Goal: Information Seeking & Learning: Check status

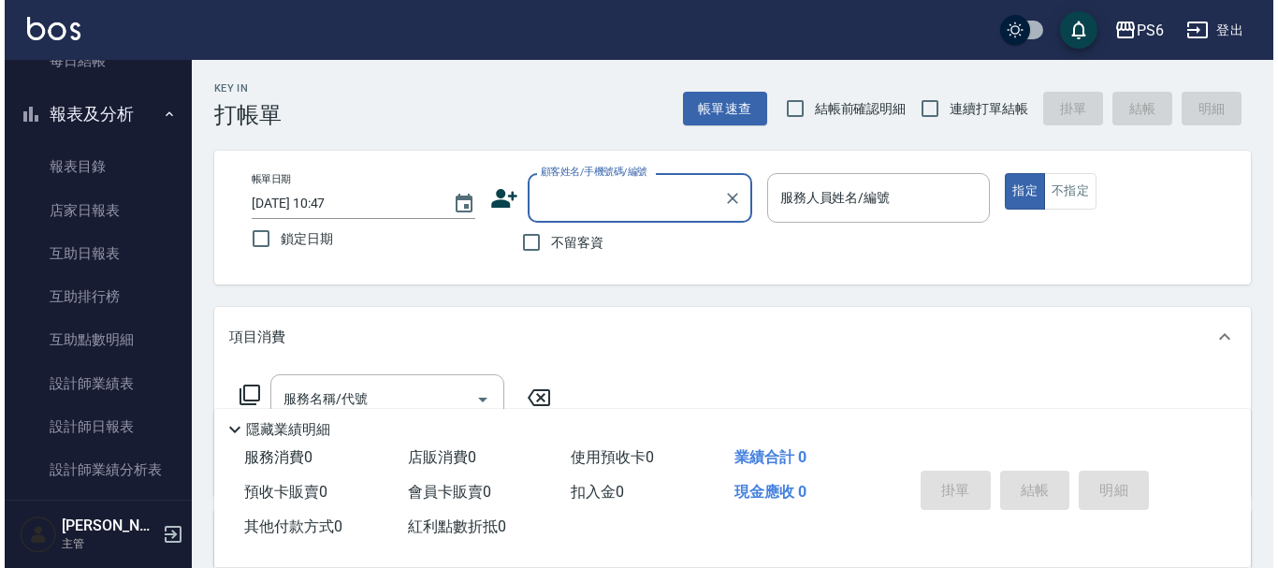
scroll to position [374, 0]
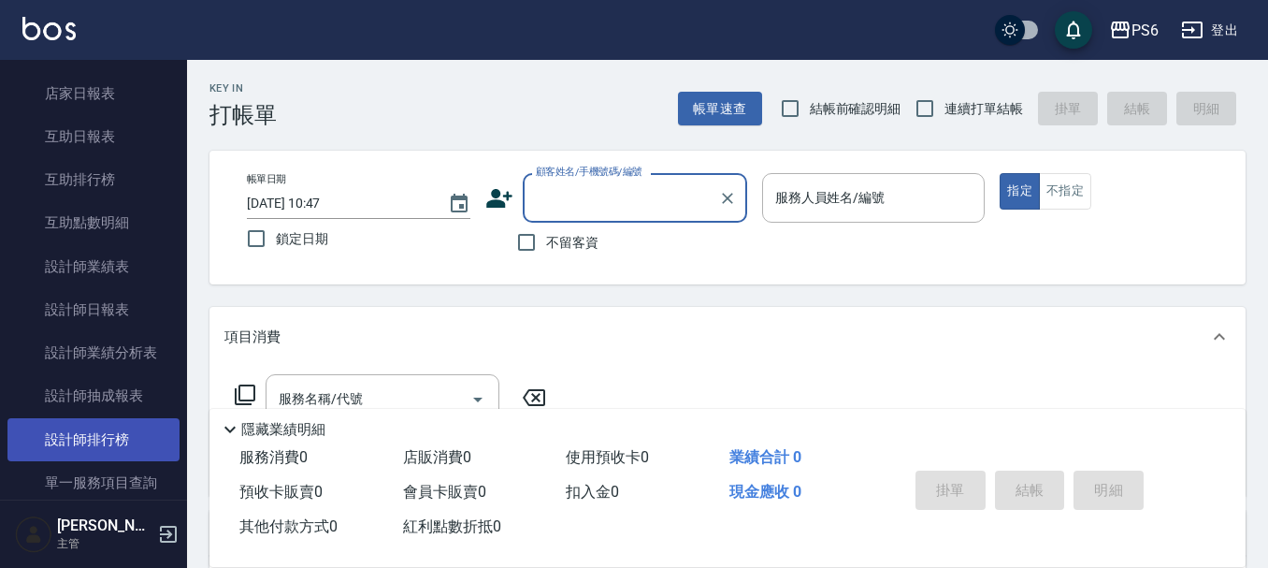
click at [145, 450] on link "設計師排行榜" at bounding box center [93, 439] width 172 height 43
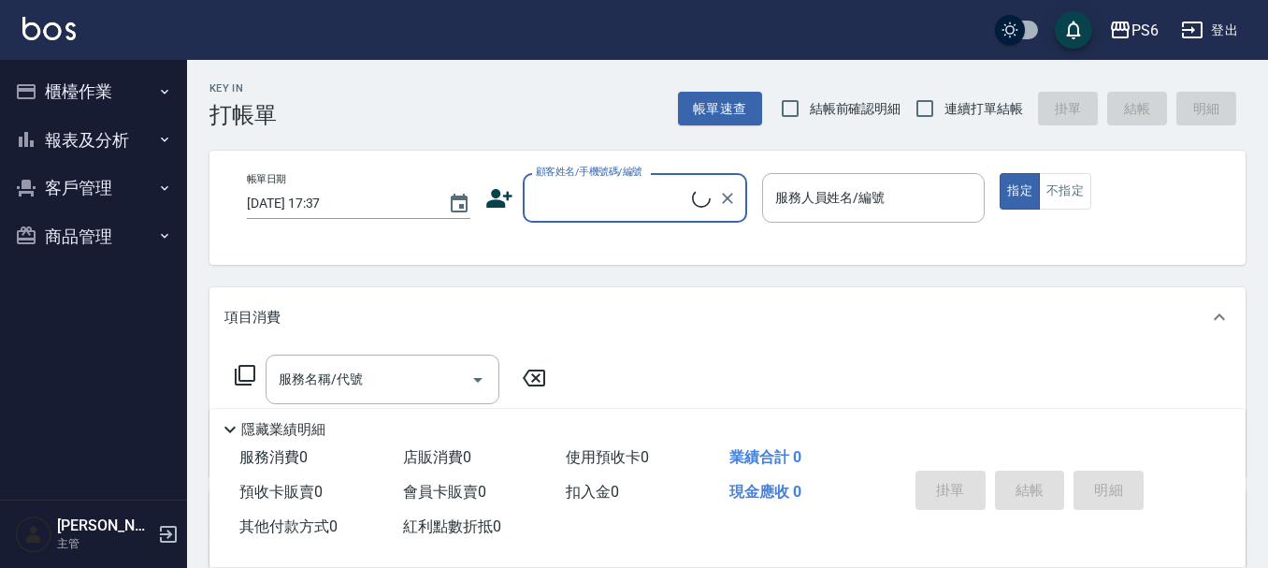
click at [86, 147] on button "報表及分析" at bounding box center [93, 140] width 172 height 49
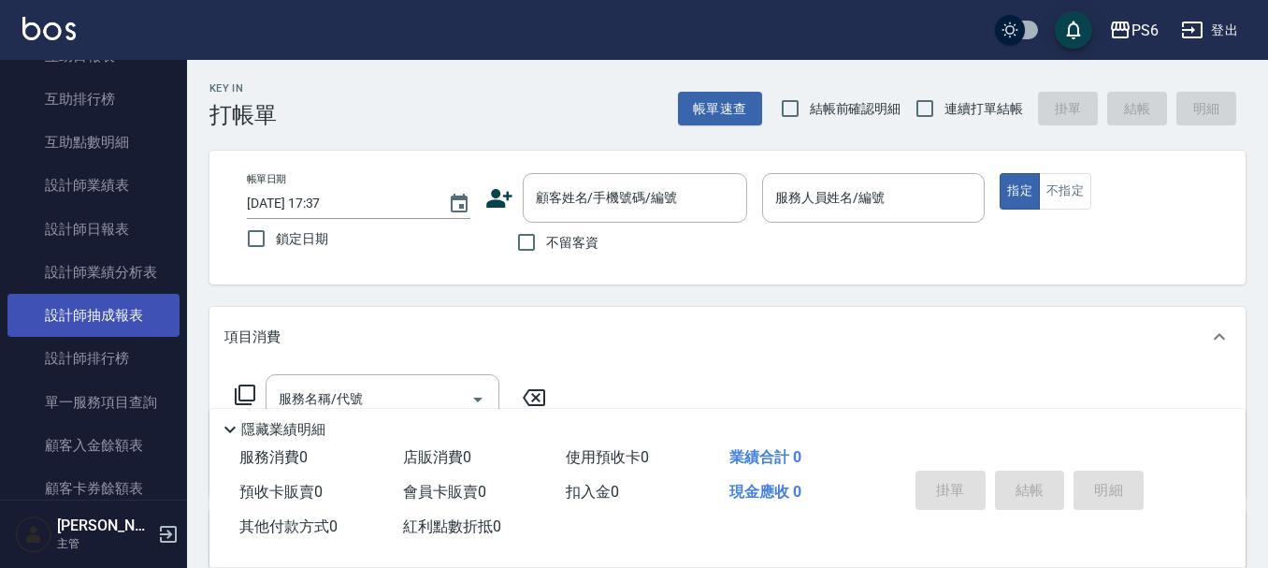
scroll to position [281, 0]
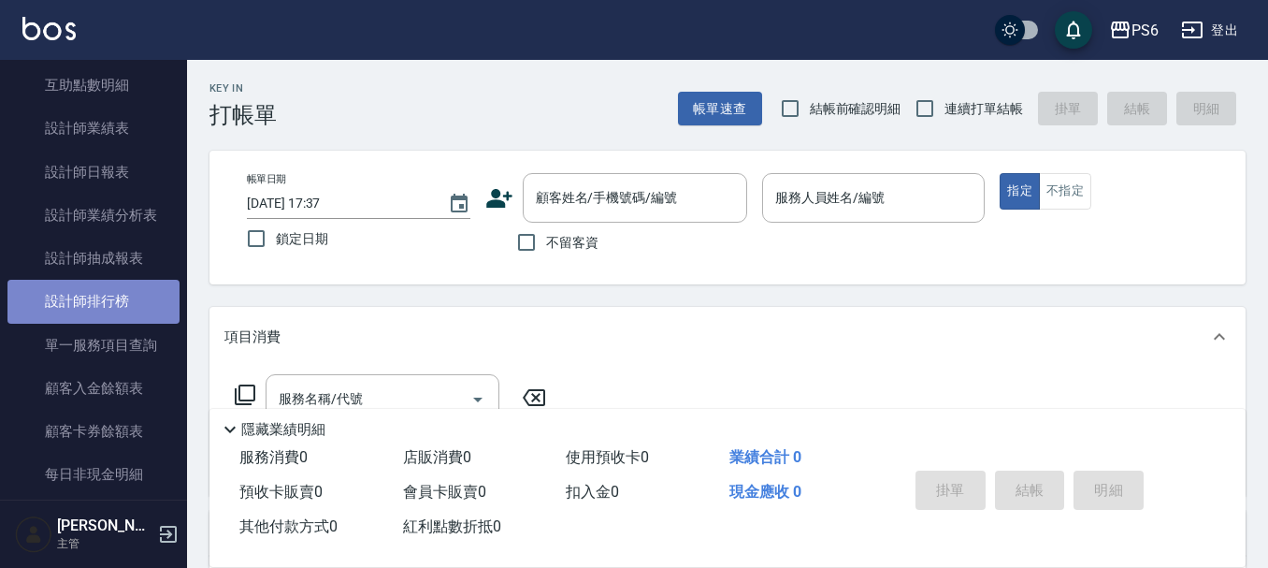
click at [122, 303] on link "設計師排行榜" at bounding box center [93, 301] width 172 height 43
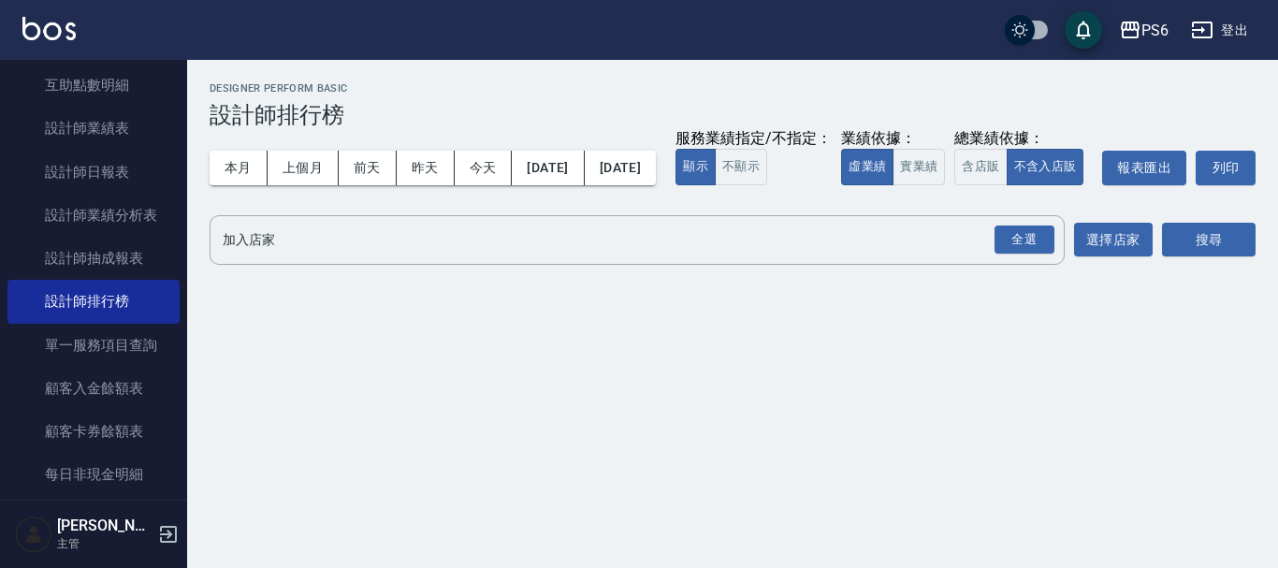
click at [373, 245] on div "PS6 [DATE] - [DATE] 設計師排行榜 列印時間： [DATE][PHONE_NUMBER]:37 Designer Perform Basic…" at bounding box center [732, 177] width 1091 height 235
click at [372, 256] on input "加入店家" at bounding box center [623, 240] width 810 height 33
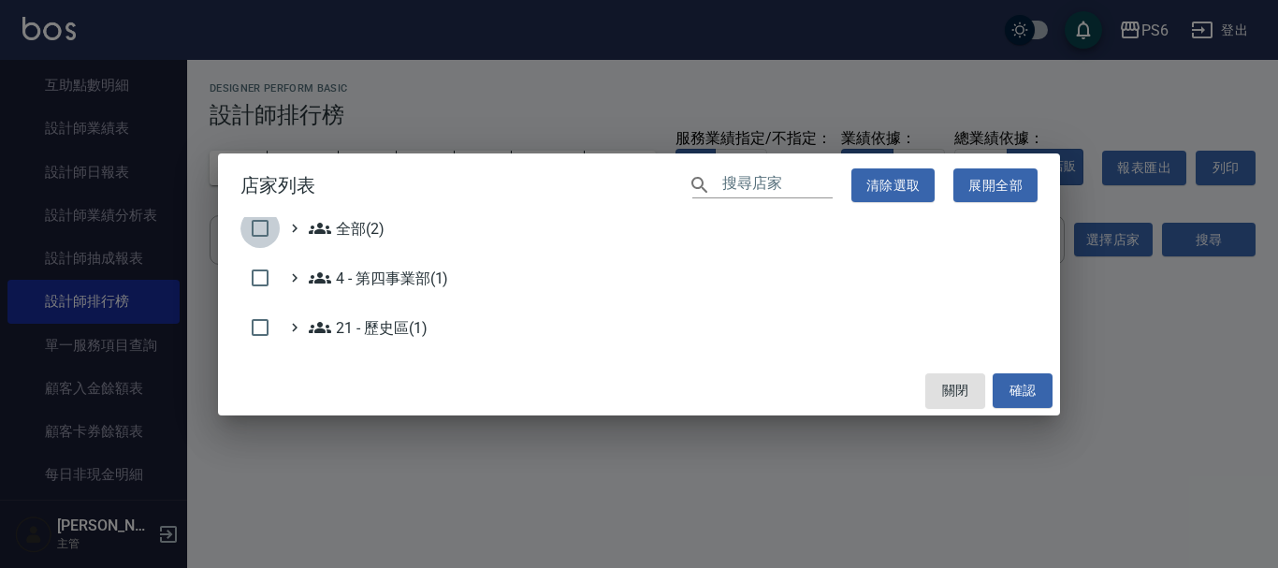
click at [258, 221] on input "checkbox" at bounding box center [259, 228] width 39 height 39
checkbox input "true"
click at [1057, 402] on div "關閉 確認" at bounding box center [639, 391] width 842 height 50
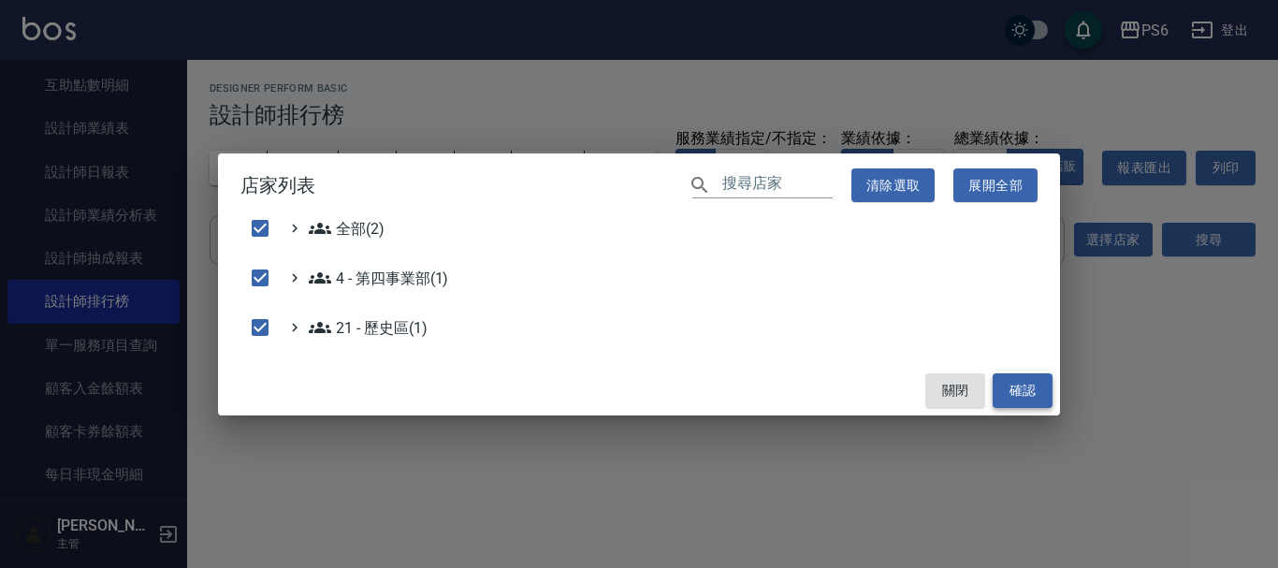
click at [1021, 406] on button "確認" at bounding box center [1022, 390] width 60 height 35
checkbox input "false"
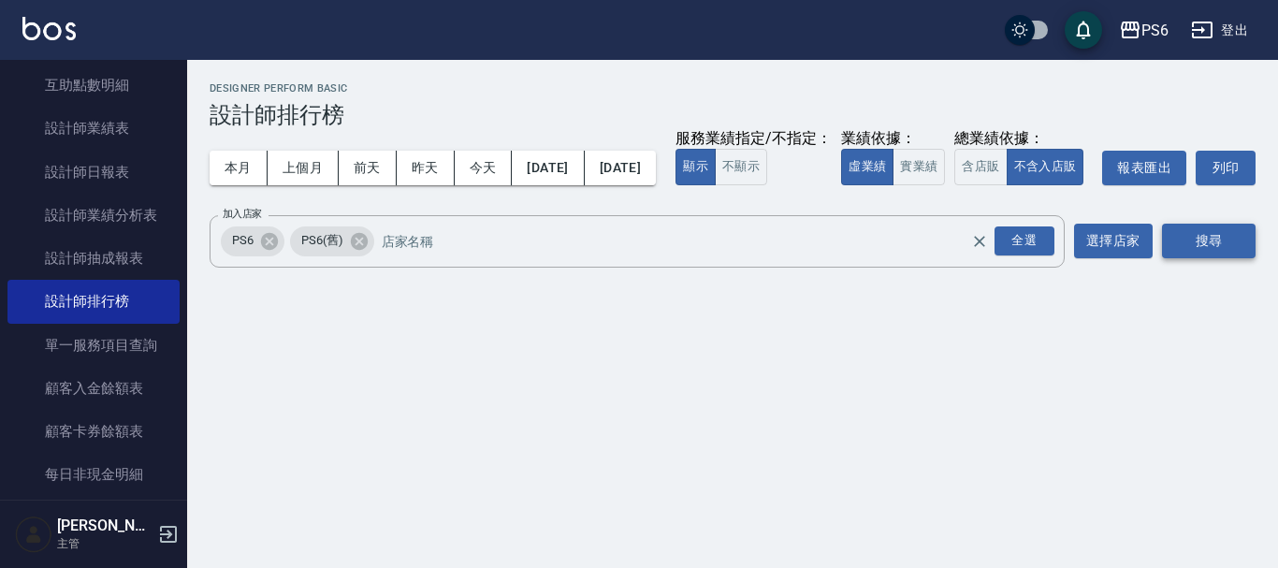
click at [1219, 258] on button "搜尋" at bounding box center [1209, 241] width 94 height 35
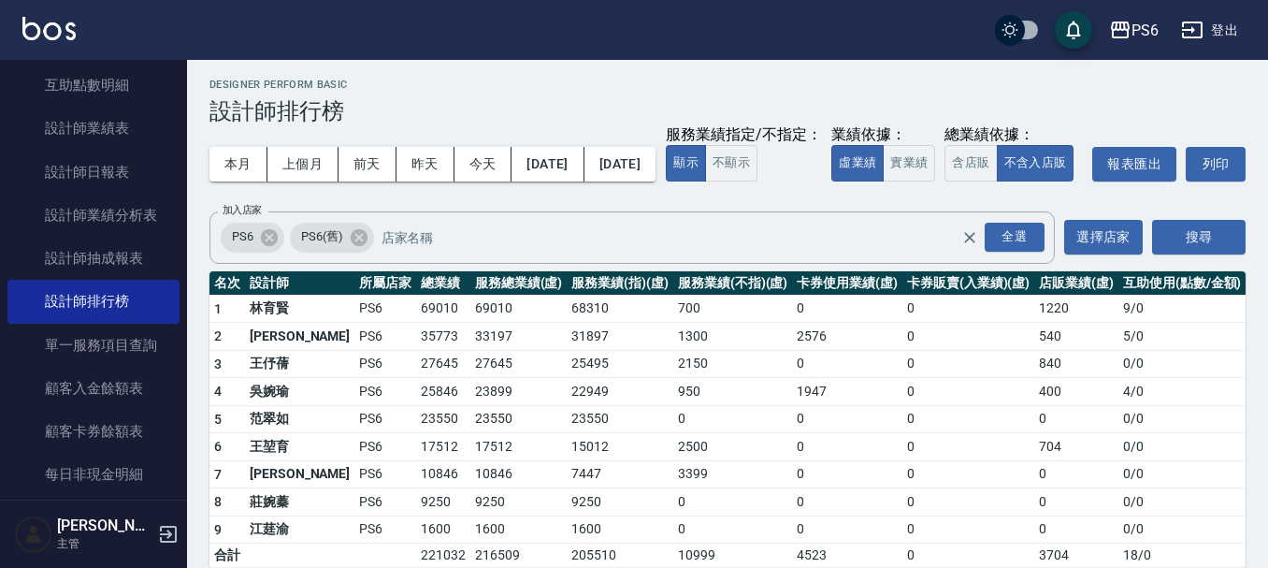
scroll to position [64, 0]
